Goal: Task Accomplishment & Management: Manage account settings

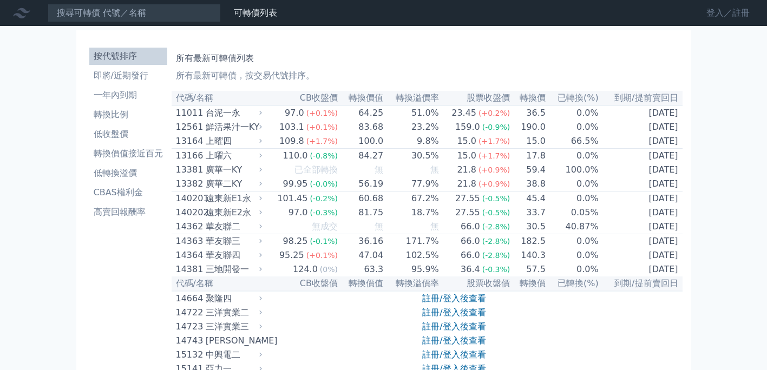
click at [708, 12] on link "登入／註冊" at bounding box center [728, 12] width 61 height 17
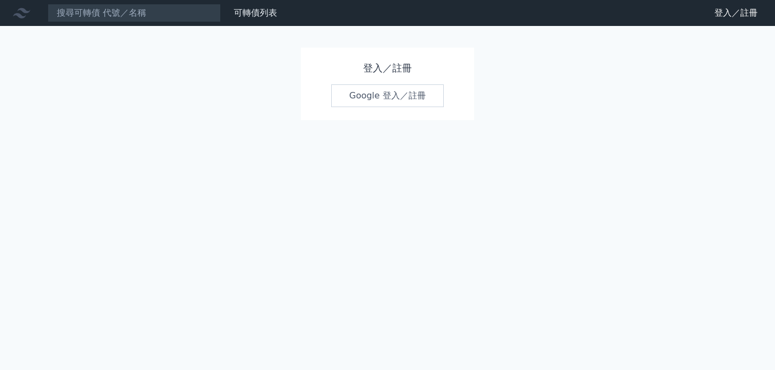
click at [369, 96] on link "Google 登入／註冊" at bounding box center [387, 95] width 113 height 23
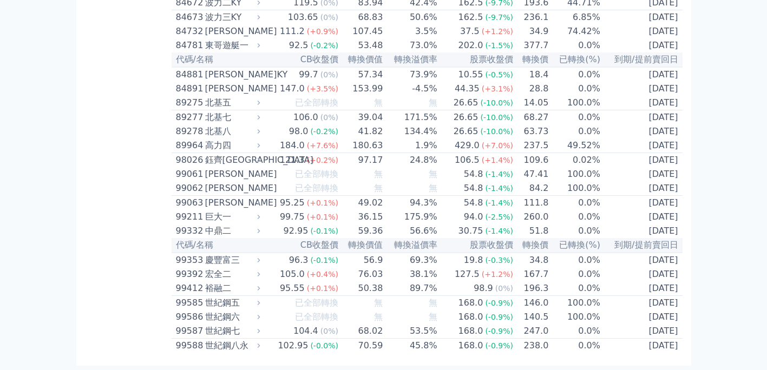
scroll to position [6355, 0]
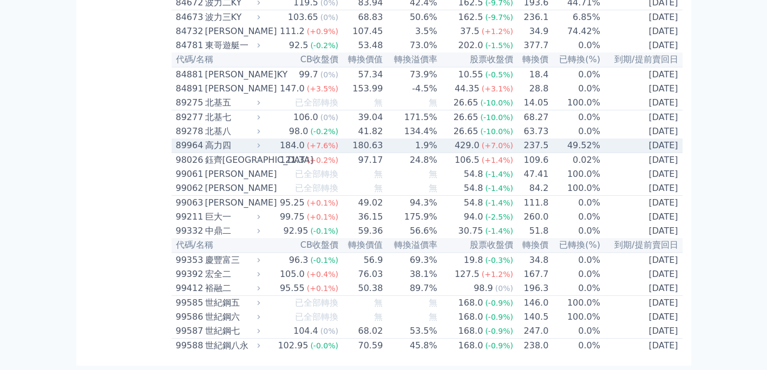
click at [190, 152] on div "89964" at bounding box center [189, 145] width 27 height 13
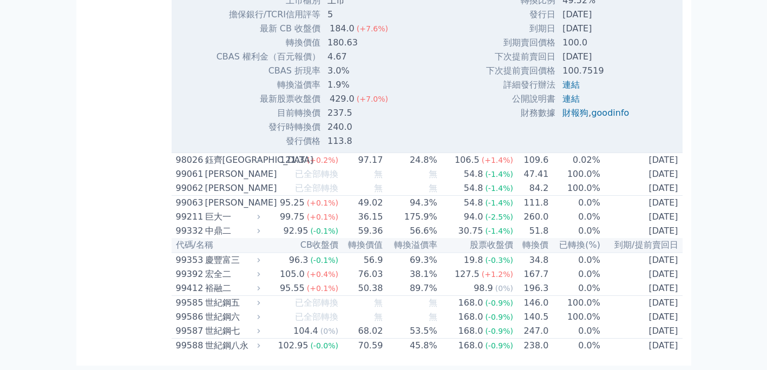
scroll to position [6679, 0]
